Goal: Transaction & Acquisition: Subscribe to service/newsletter

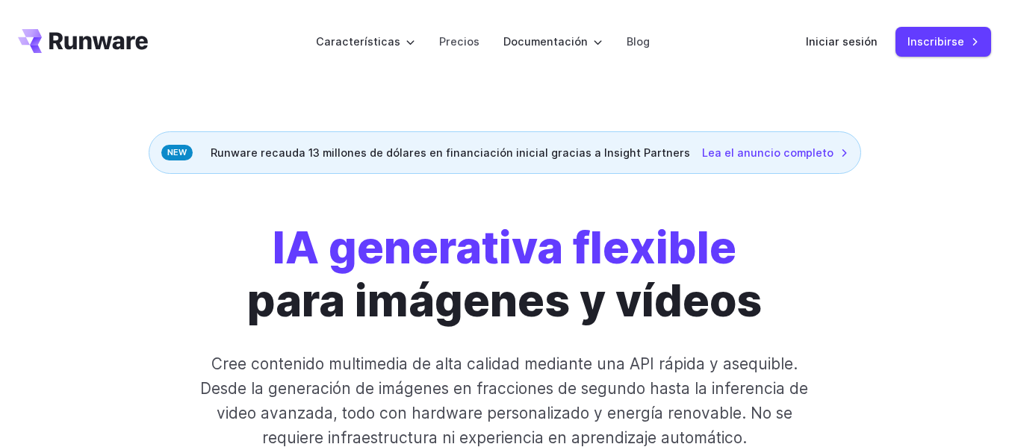
drag, startPoint x: 0, startPoint y: 0, endPoint x: 202, endPoint y: 246, distance: 317.7
click at [202, 246] on div "IA generativa flexible para imágenes y vídeos Cree contenido multimedia de alta…" at bounding box center [504, 363] width 778 height 282
click at [827, 34] on font "Iniciar sesión" at bounding box center [842, 41] width 72 height 17
click at [977, 27] on link "Inscribirse" at bounding box center [943, 41] width 96 height 29
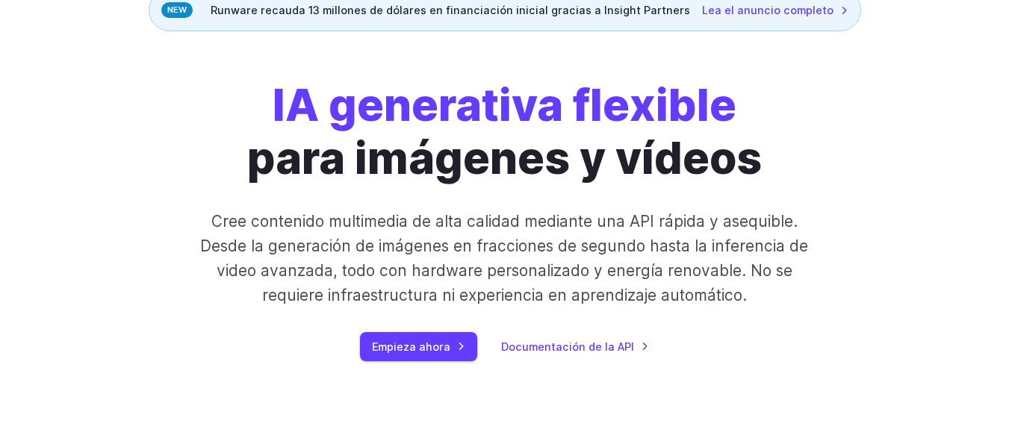
scroll to position [299, 0]
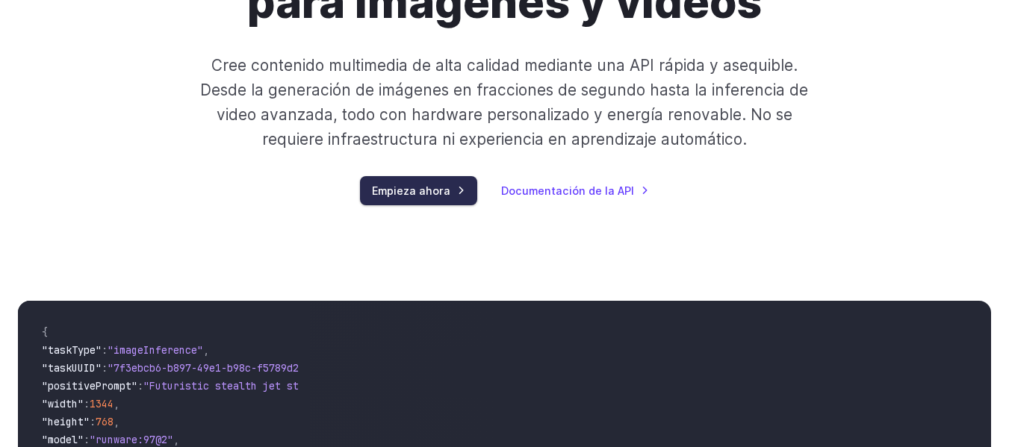
click at [446, 197] on font "Empieza ahora" at bounding box center [411, 190] width 78 height 13
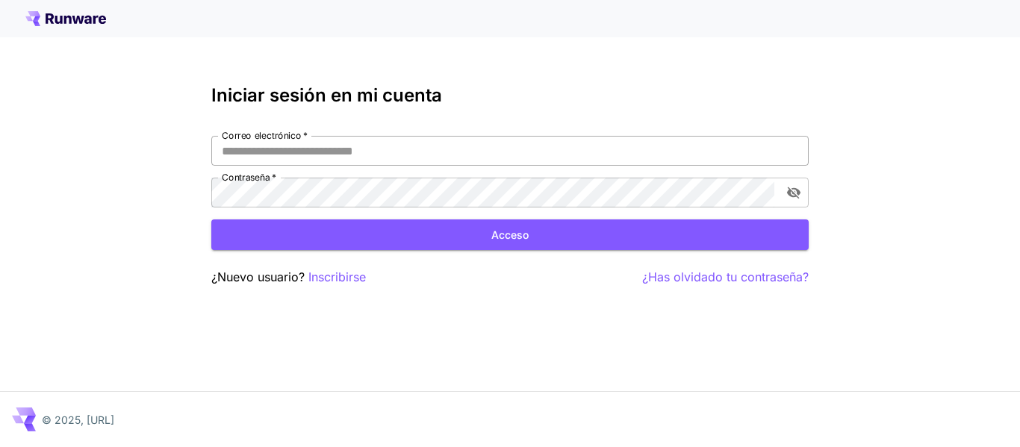
click at [467, 154] on input "Correo electrónico   *" at bounding box center [509, 151] width 597 height 30
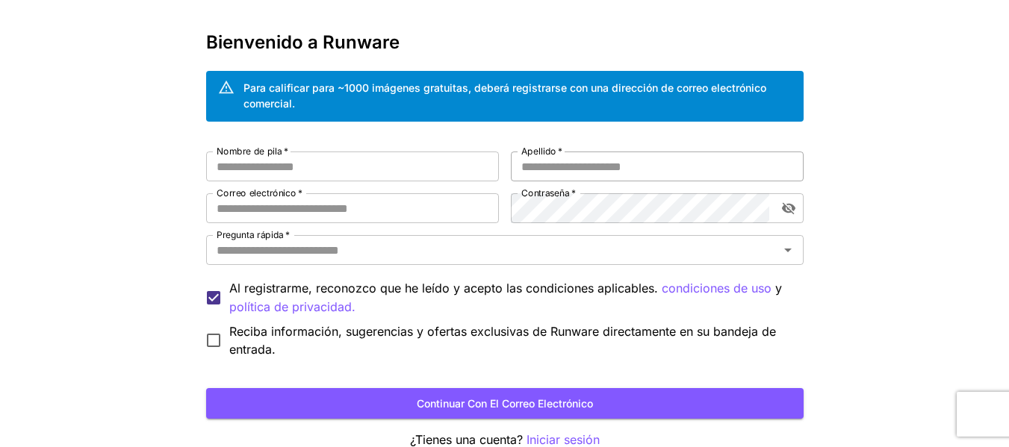
scroll to position [135, 0]
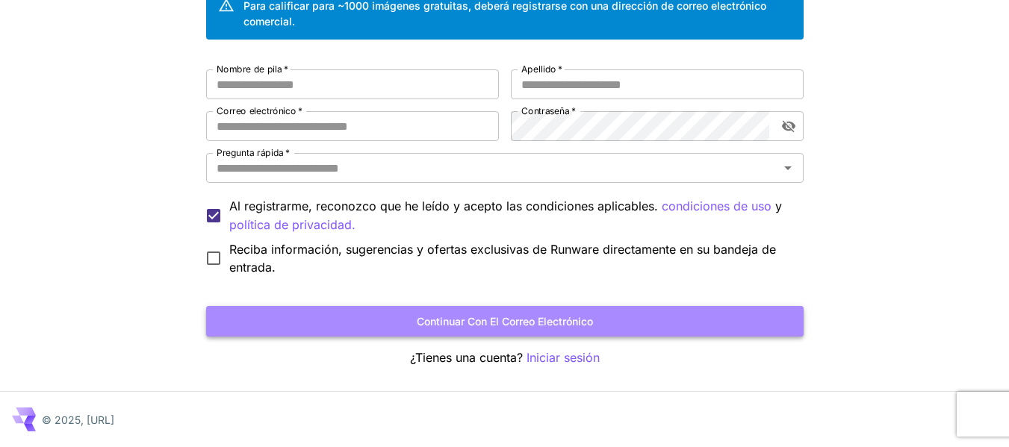
click at [517, 328] on font "Continuar con el correo electrónico" at bounding box center [505, 321] width 176 height 19
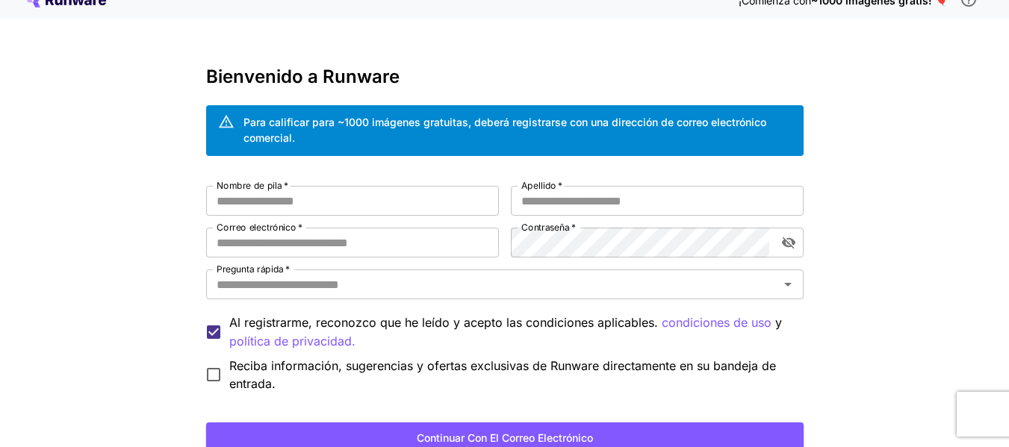
scroll to position [75, 0]
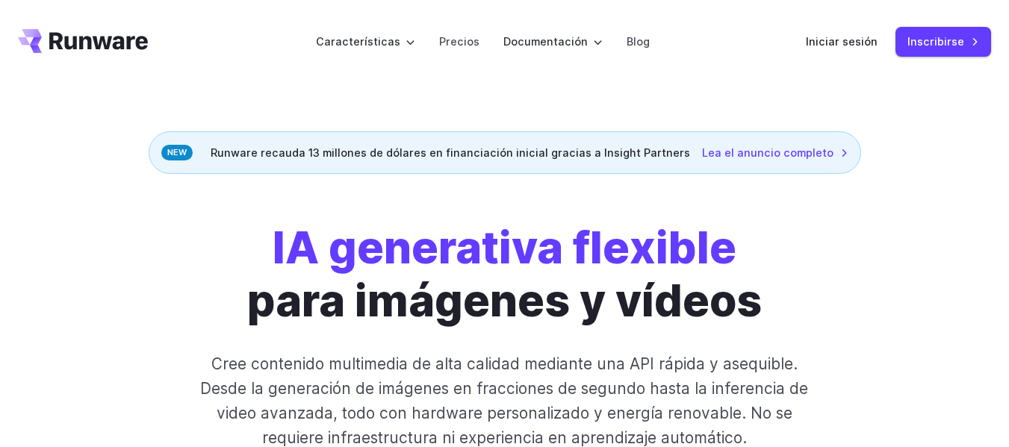
click at [187, 158] on div "Runware recauda 13 millones de dólares en financiación inicial gracias a Insigh…" at bounding box center [505, 152] width 712 height 43
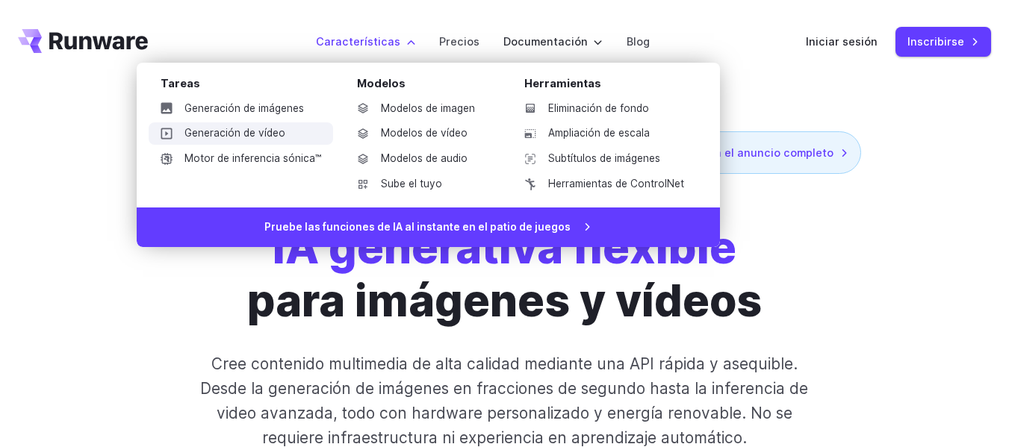
click at [304, 133] on link "Generación de vídeo" at bounding box center [241, 133] width 184 height 22
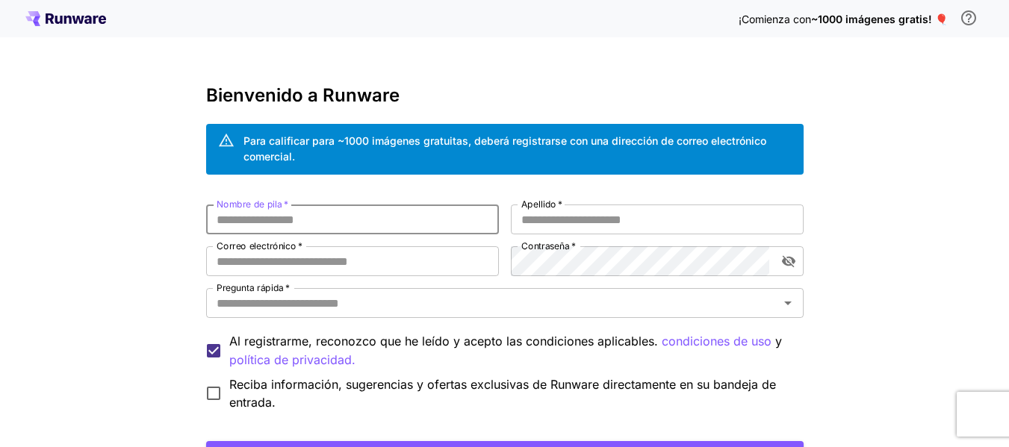
click at [388, 225] on input "Nombre de pila   *" at bounding box center [352, 220] width 293 height 30
type input "**********"
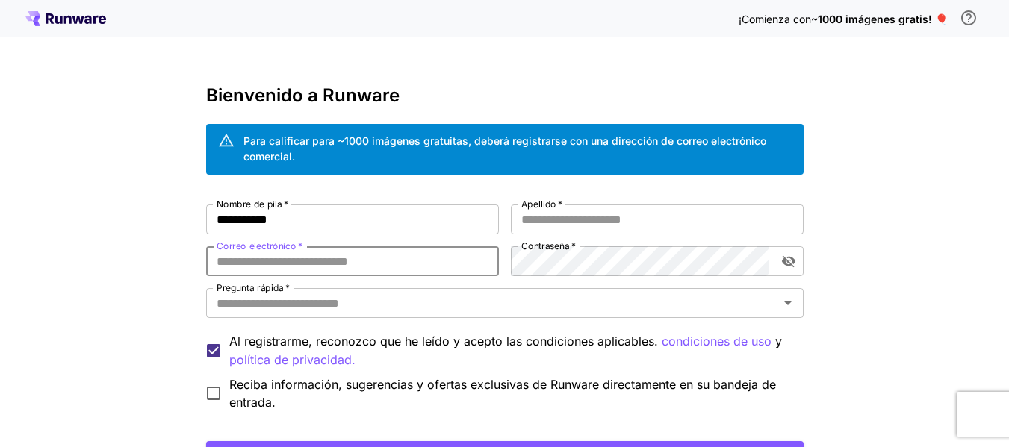
click at [393, 266] on input "Correo electrónico   *" at bounding box center [352, 261] width 293 height 30
type input "**********"
click at [376, 305] on input "Pregunta rápida   *" at bounding box center [493, 303] width 564 height 21
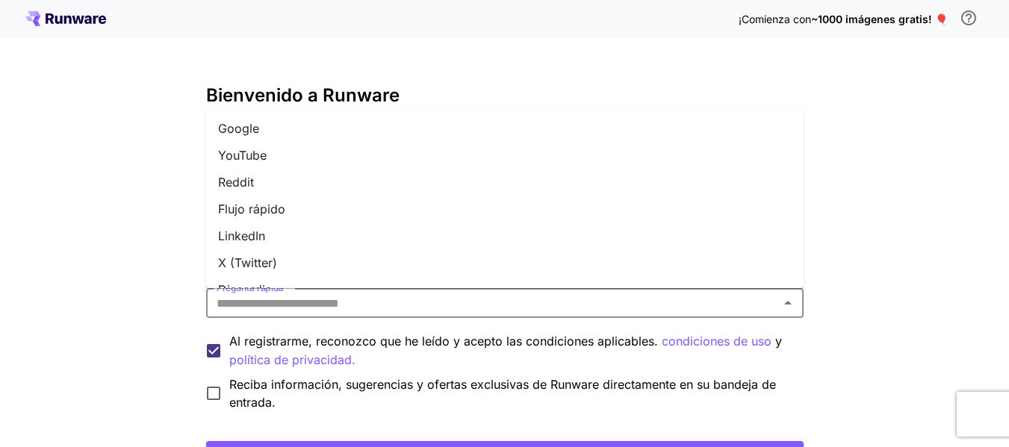
click at [306, 128] on li "Google" at bounding box center [504, 128] width 597 height 27
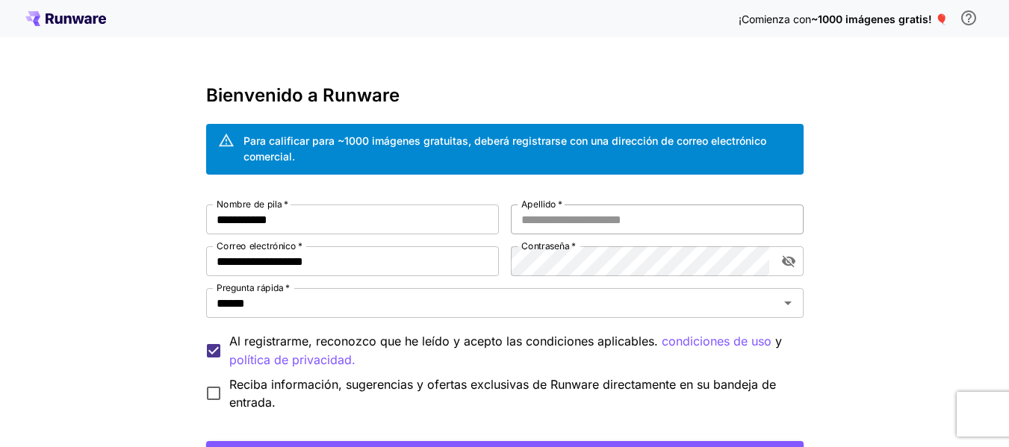
click at [565, 217] on input "Apellido   *" at bounding box center [657, 220] width 293 height 30
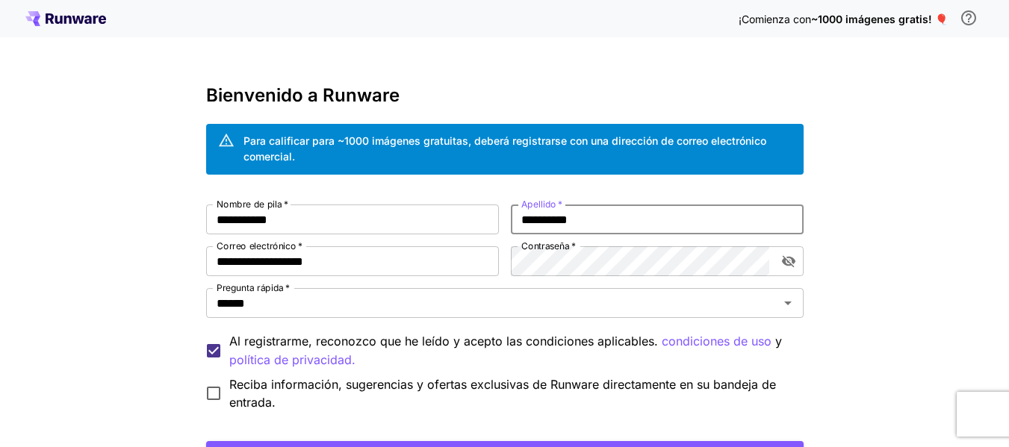
type input "*********"
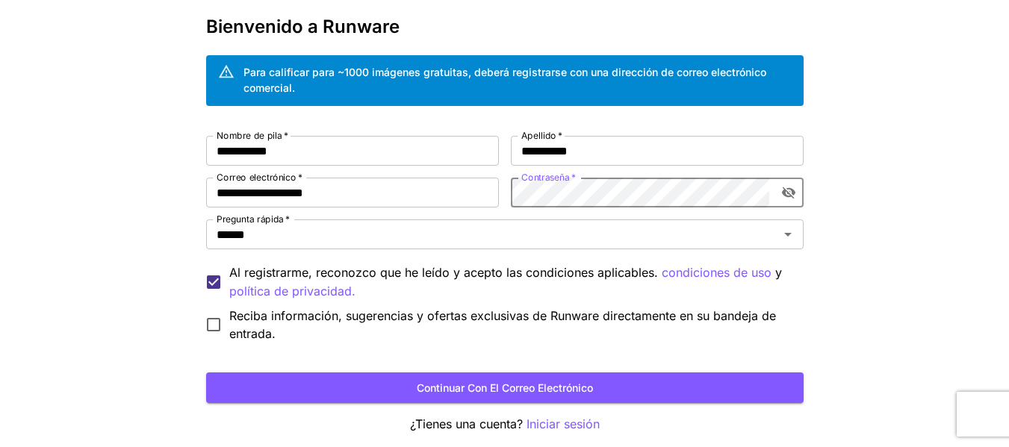
scroll to position [135, 0]
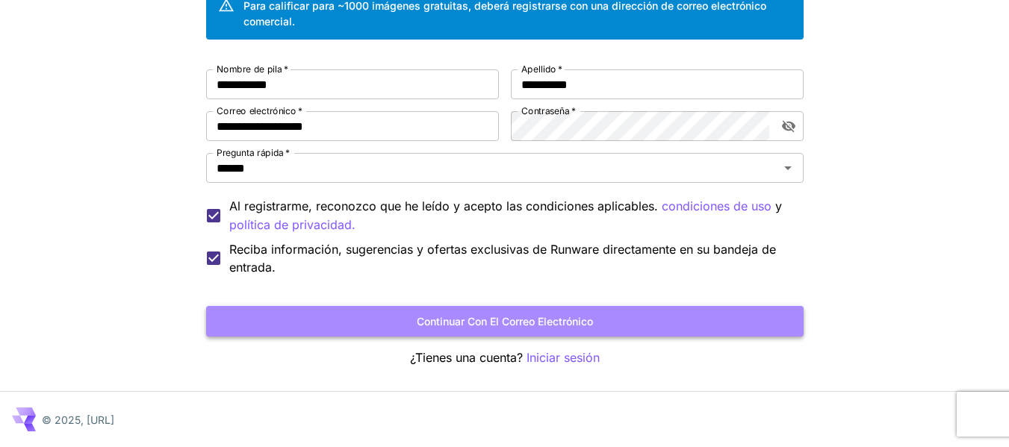
click at [267, 310] on button "Continuar con el correo electrónico" at bounding box center [504, 321] width 597 height 31
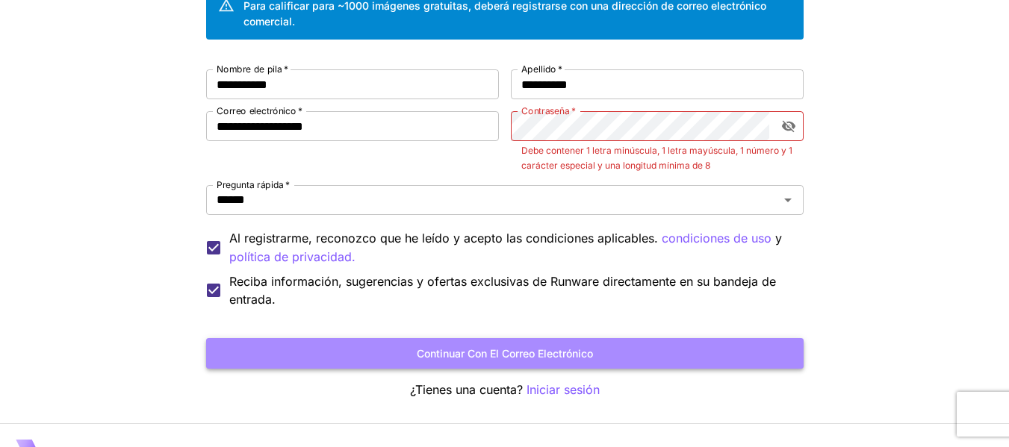
click at [470, 352] on font "Continuar con el correo electrónico" at bounding box center [505, 353] width 176 height 13
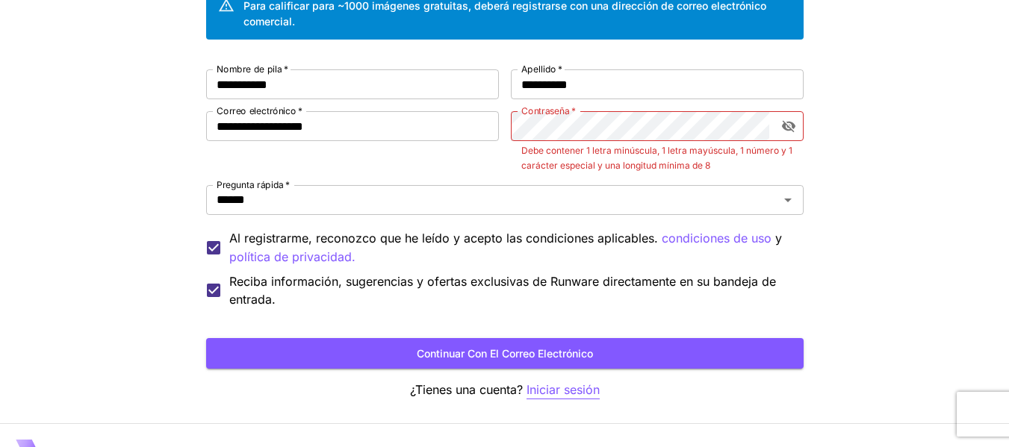
click at [594, 393] on font "Iniciar sesión" at bounding box center [562, 389] width 73 height 15
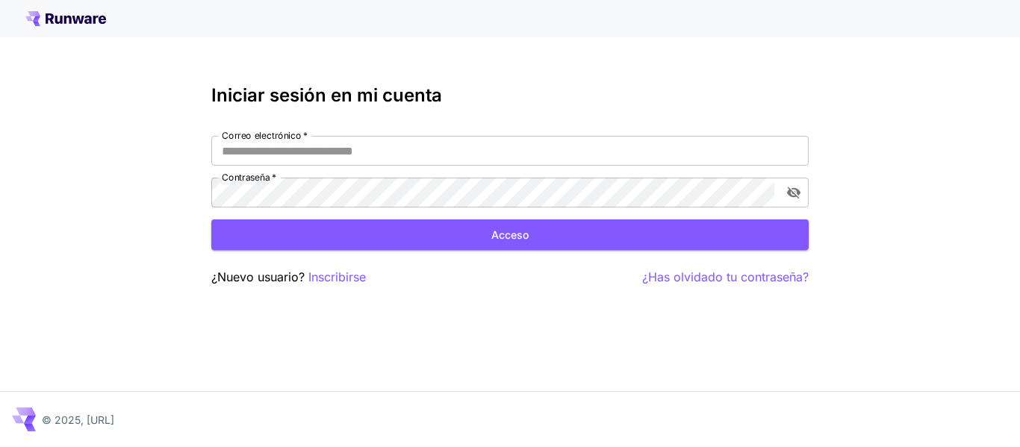
click at [582, 351] on div "Iniciar sesión en mi cuenta Correo electrónico   * Correo electrónico   * Contr…" at bounding box center [510, 223] width 1020 height 447
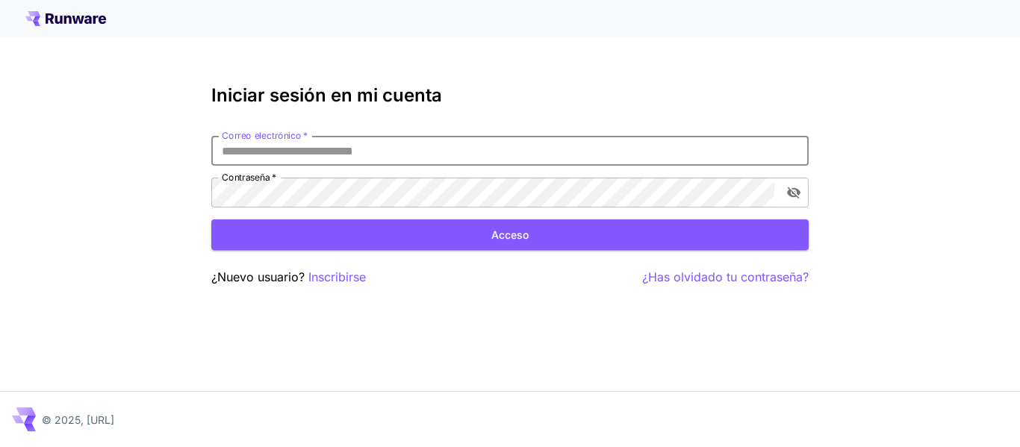
click at [528, 155] on input "Correo electrónico   *" at bounding box center [509, 151] width 597 height 30
